Goal: Task Accomplishment & Management: Complete application form

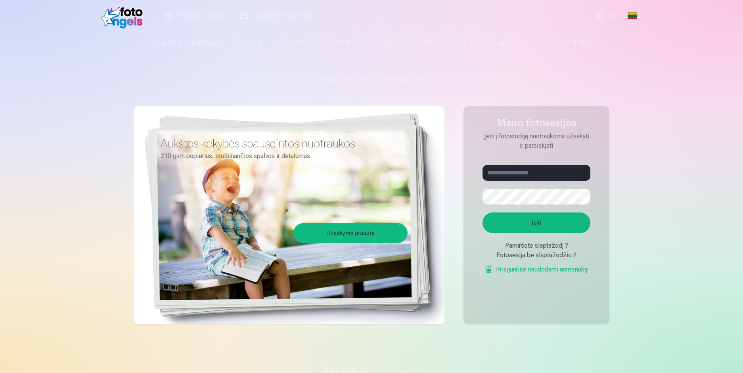
click at [634, 16] on link "Global" at bounding box center [633, 16] width 16 height 32
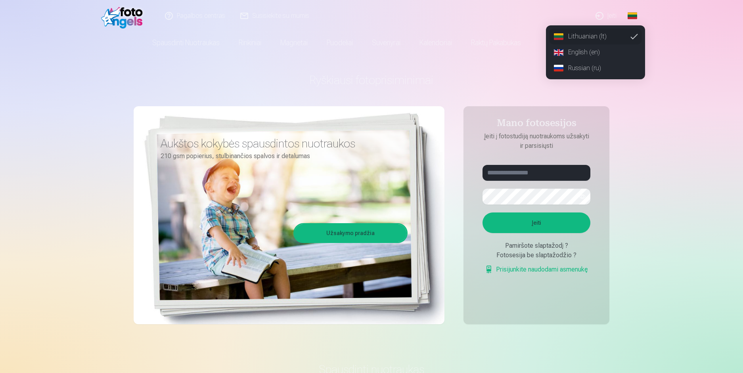
click at [583, 63] on link "Russian (ru)" at bounding box center [595, 68] width 93 height 16
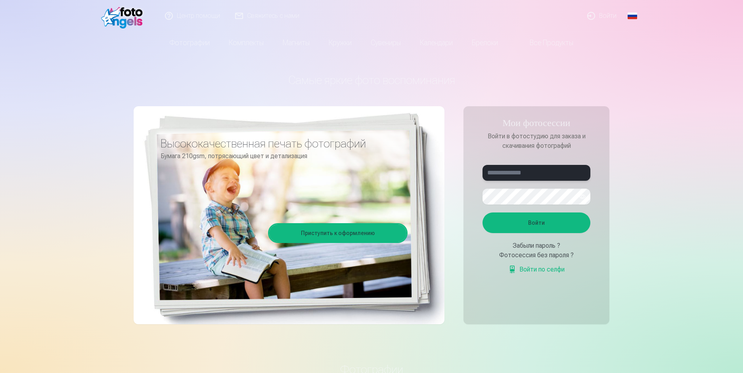
click at [512, 173] on input "text" at bounding box center [537, 173] width 108 height 16
click at [582, 198] on button "button" at bounding box center [582, 196] width 15 height 15
click at [582, 197] on button "button" at bounding box center [582, 196] width 15 height 15
click at [556, 222] on button "Войти" at bounding box center [537, 223] width 108 height 21
click at [582, 193] on button "button" at bounding box center [582, 196] width 15 height 15
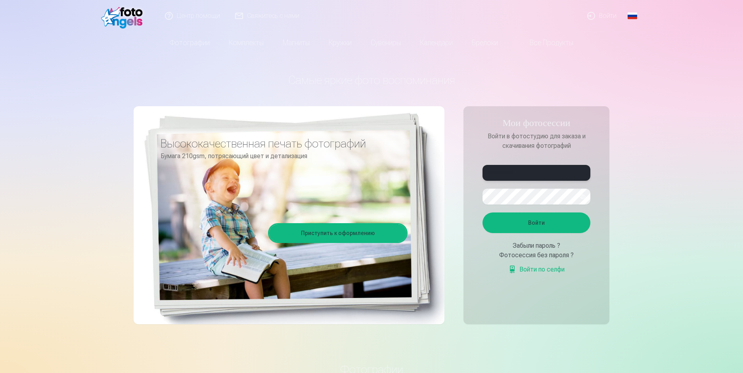
click at [491, 173] on input "**********" at bounding box center [537, 173] width 108 height 16
type input "**********"
click at [526, 224] on button "Войти" at bounding box center [537, 223] width 108 height 21
click at [630, 12] on link "Global" at bounding box center [633, 16] width 16 height 32
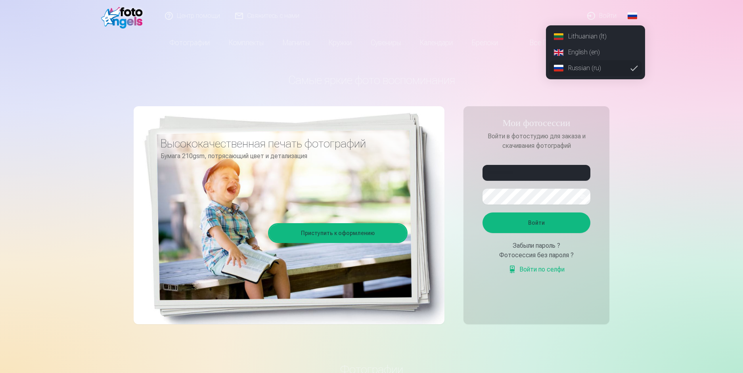
click at [593, 33] on link "Lithuanian (lt)" at bounding box center [595, 37] width 93 height 16
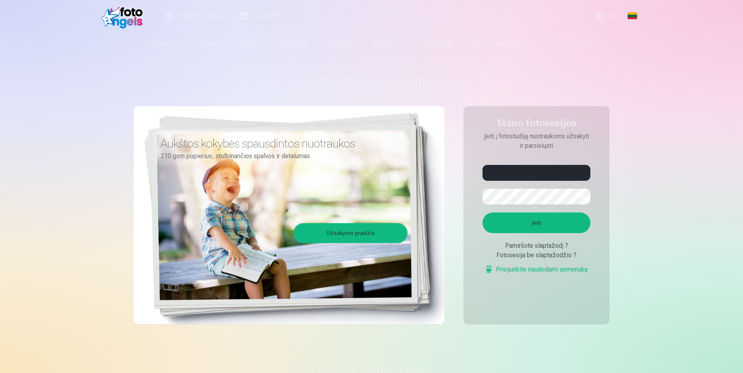
click at [554, 225] on button "Įeiti" at bounding box center [537, 223] width 108 height 21
click at [631, 15] on link "Global" at bounding box center [633, 16] width 16 height 32
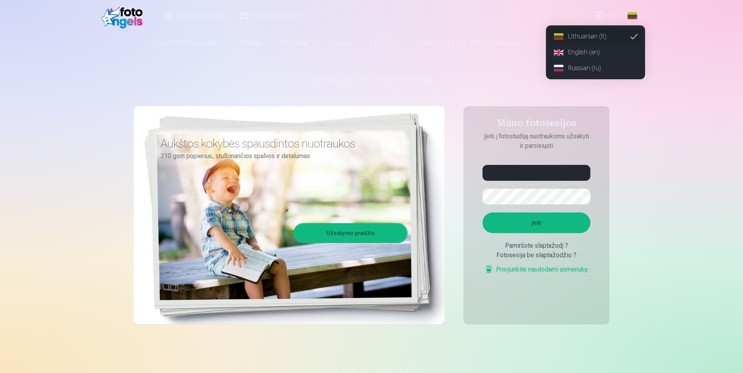
click at [573, 74] on link "Russian (ru)" at bounding box center [595, 68] width 93 height 16
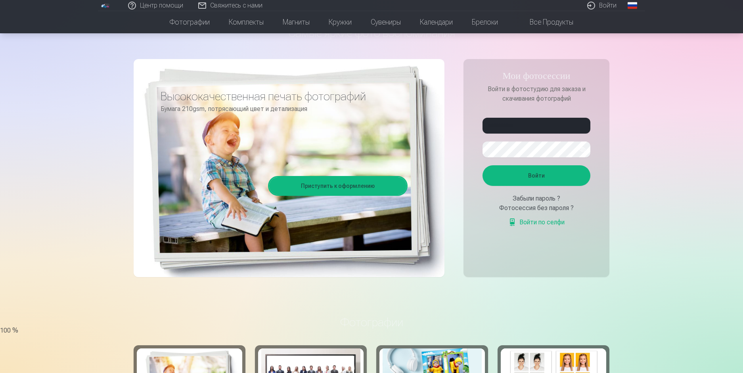
scroll to position [66, 0]
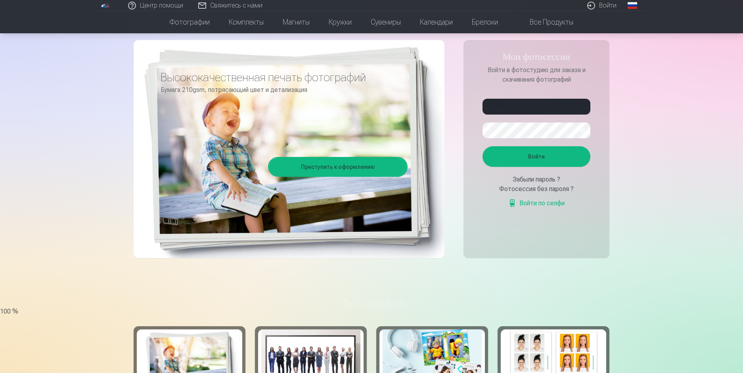
click at [545, 156] on button "Войти" at bounding box center [537, 156] width 108 height 21
click at [572, 161] on button "Войти" at bounding box center [537, 156] width 108 height 21
